Goal: Information Seeking & Learning: Learn about a topic

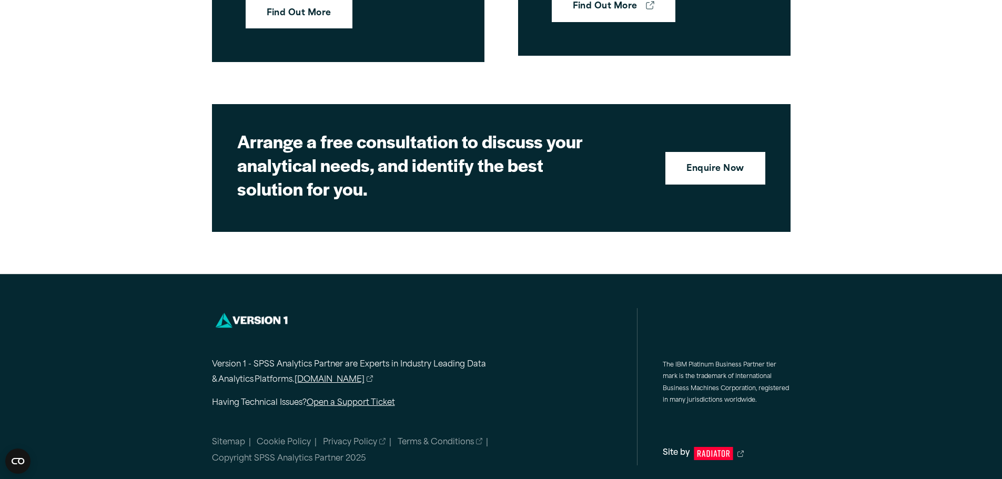
scroll to position [3377, 0]
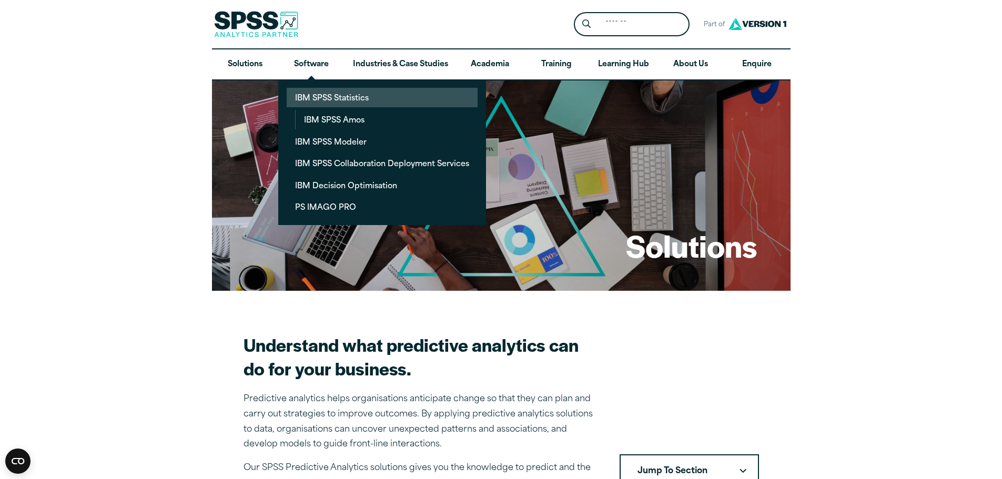
click at [386, 95] on link "IBM SPSS Statistics" at bounding box center [382, 97] width 191 height 19
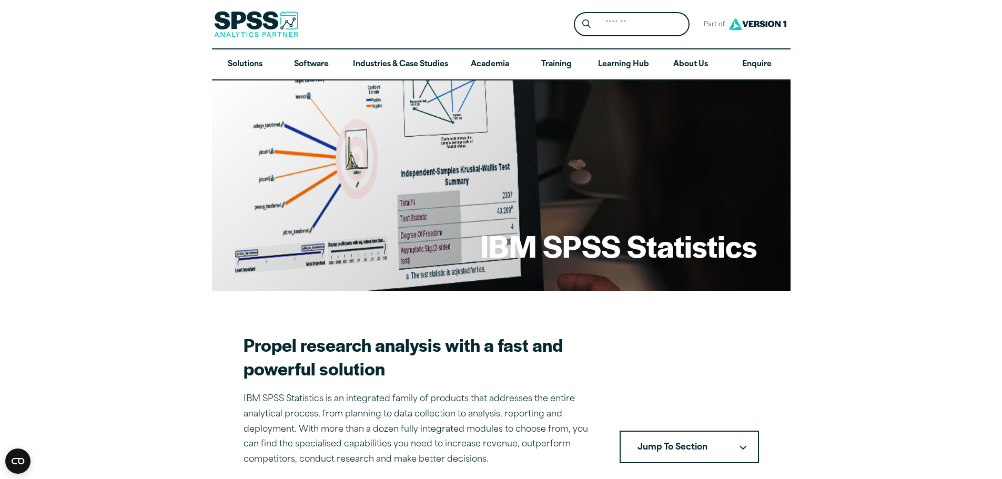
drag, startPoint x: 1009, startPoint y: 61, endPoint x: 832, endPoint y: 25, distance: 180.3
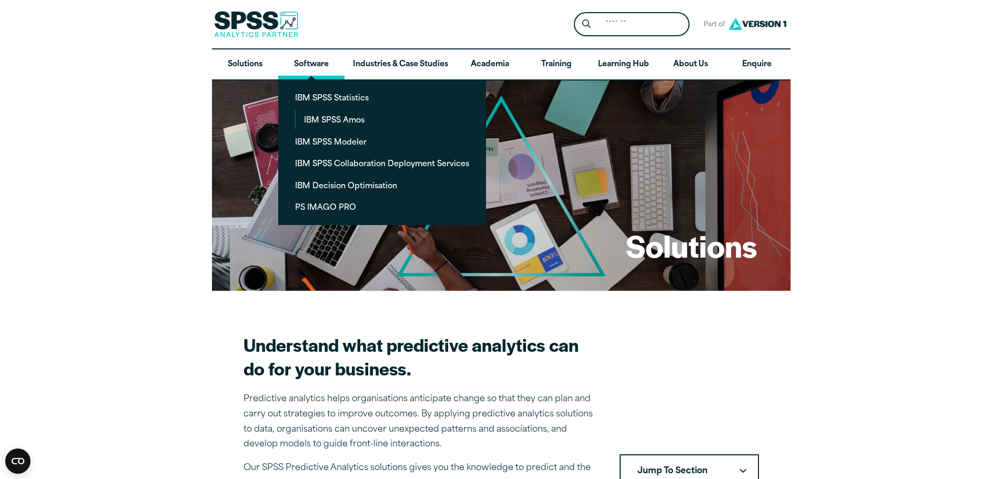
click at [319, 60] on link "Software" at bounding box center [311, 64] width 66 height 30
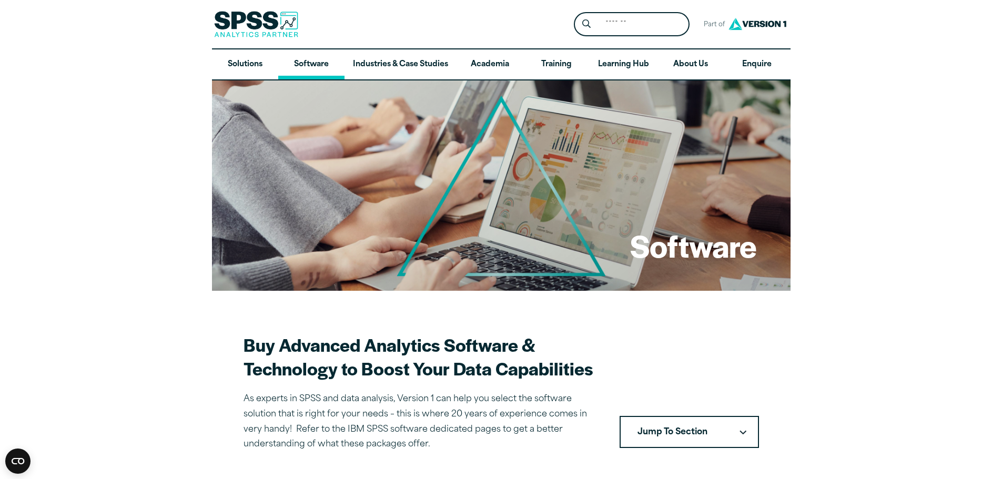
click at [312, 70] on link "Software" at bounding box center [311, 64] width 66 height 30
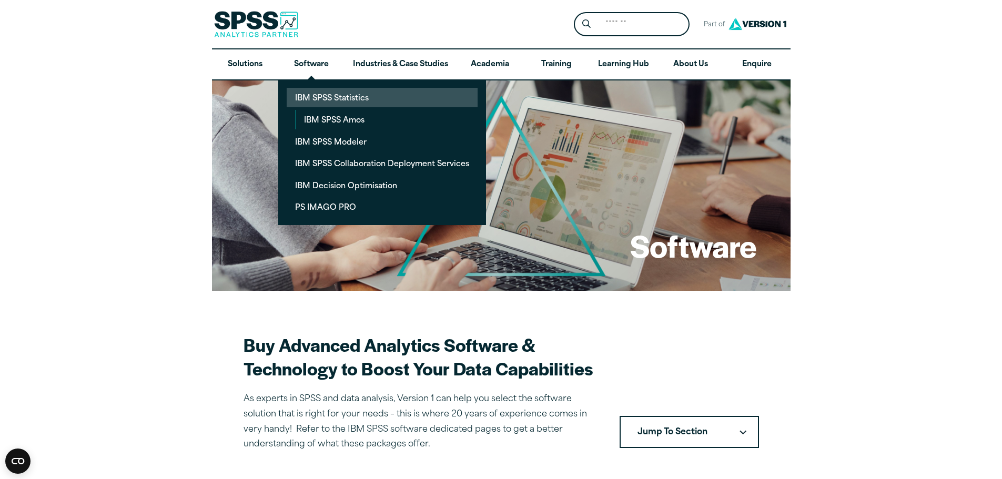
click at [319, 96] on link "IBM SPSS Statistics" at bounding box center [382, 97] width 191 height 19
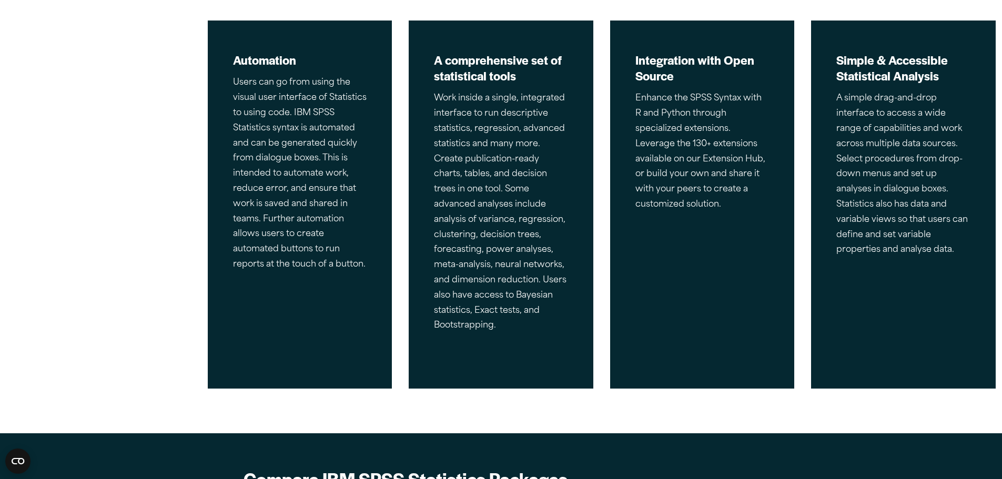
scroll to position [684, 0]
